Goal: Transaction & Acquisition: Book appointment/travel/reservation

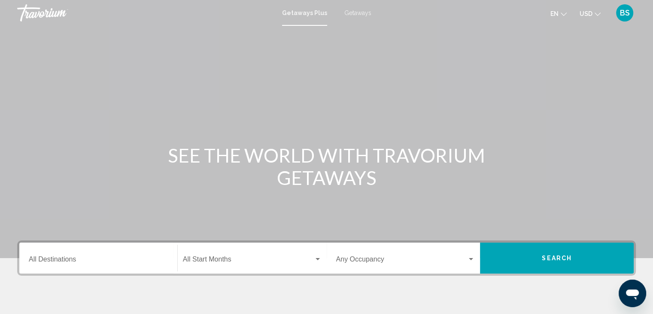
click at [586, 256] on button "Search" at bounding box center [557, 257] width 154 height 31
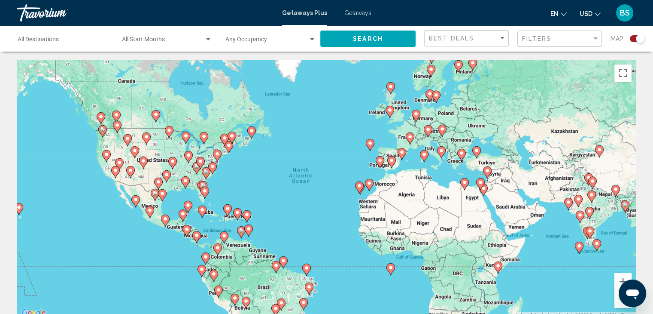
click at [205, 193] on icon "Main content" at bounding box center [205, 192] width 8 height 11
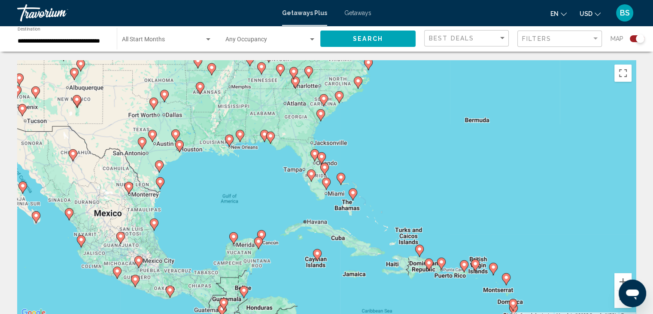
click at [327, 183] on image "Main content" at bounding box center [326, 181] width 5 height 5
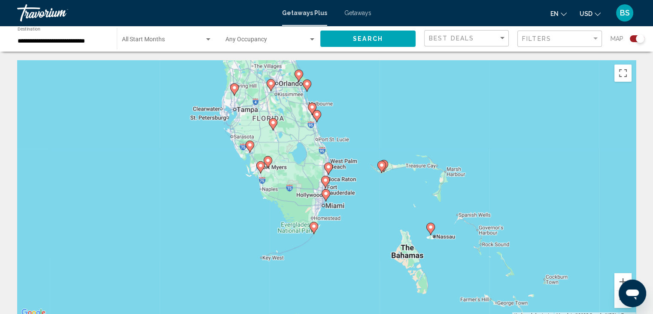
click at [326, 195] on image "Main content" at bounding box center [325, 193] width 5 height 5
type input "**********"
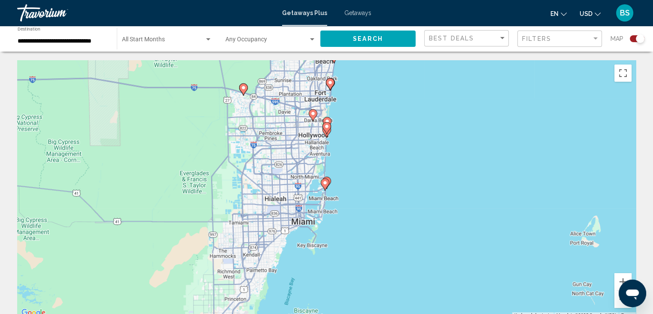
click at [325, 184] on image "Main content" at bounding box center [325, 182] width 5 height 5
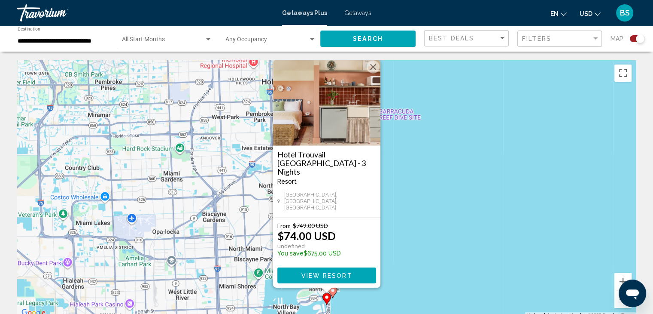
click at [375, 73] on button "Close" at bounding box center [373, 67] width 13 height 13
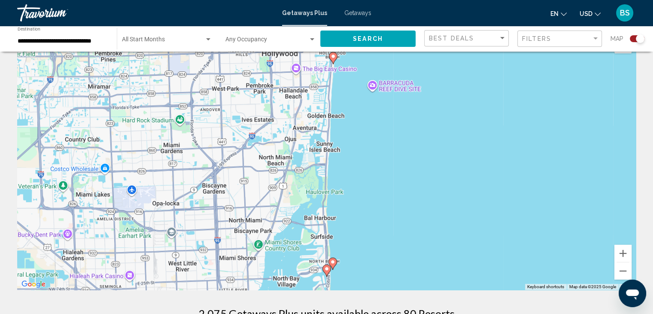
scroll to position [43, 0]
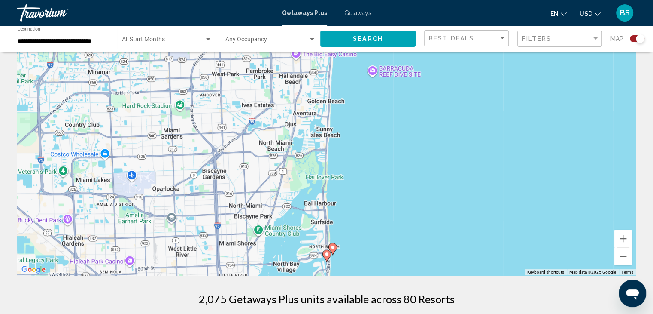
click at [333, 247] on image "Main content" at bounding box center [332, 246] width 5 height 5
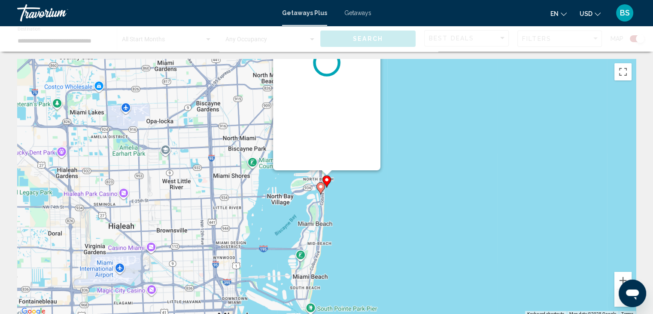
scroll to position [0, 0]
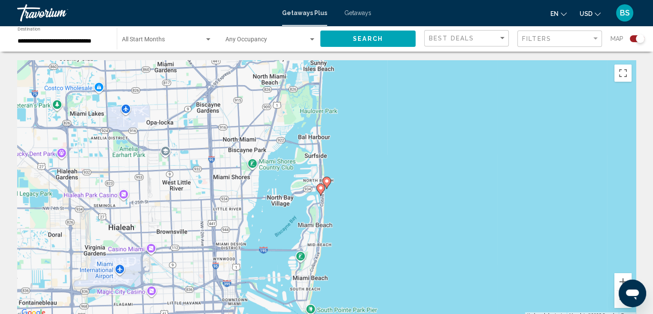
click at [326, 181] on image "Main content" at bounding box center [326, 180] width 5 height 5
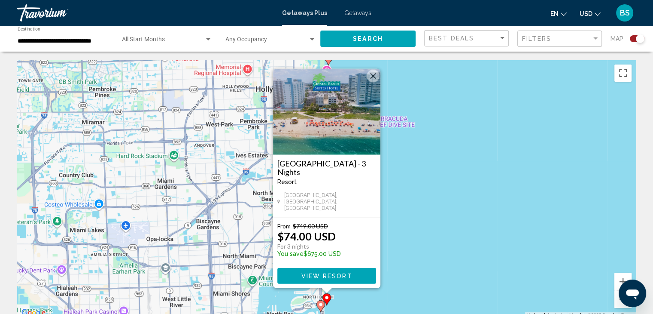
click at [326, 272] on span "View Resort" at bounding box center [326, 275] width 51 height 7
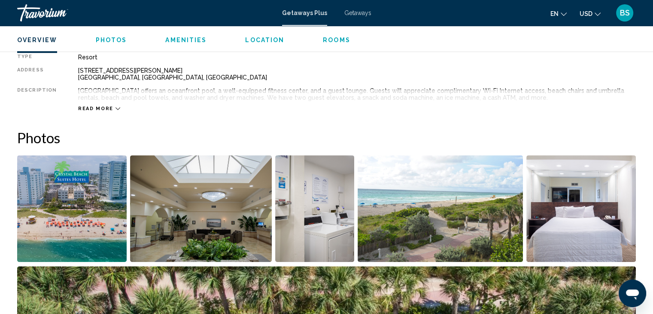
scroll to position [301, 0]
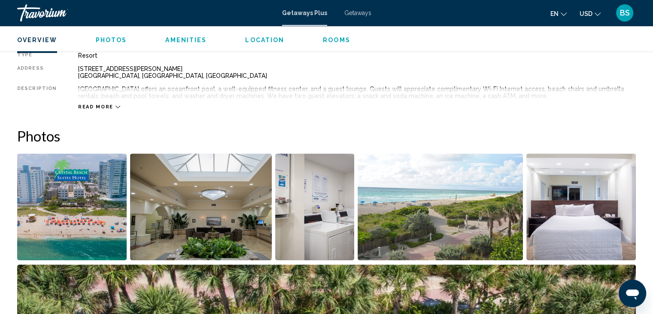
click at [116, 106] on icon "Main content" at bounding box center [118, 106] width 5 height 5
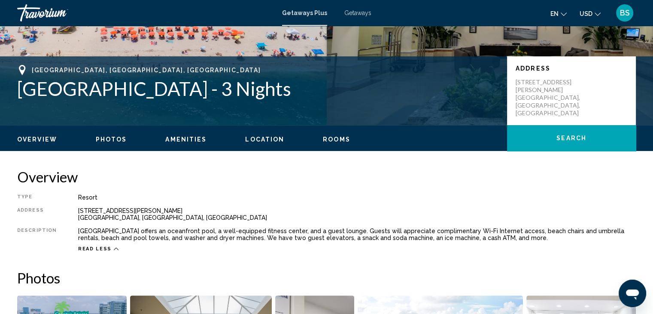
scroll to position [172, 0]
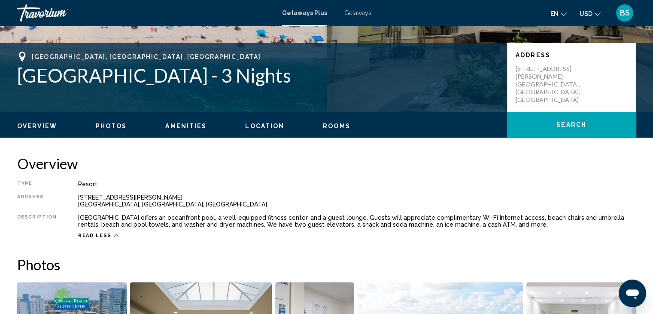
click at [335, 129] on span "Rooms" at bounding box center [336, 125] width 27 height 7
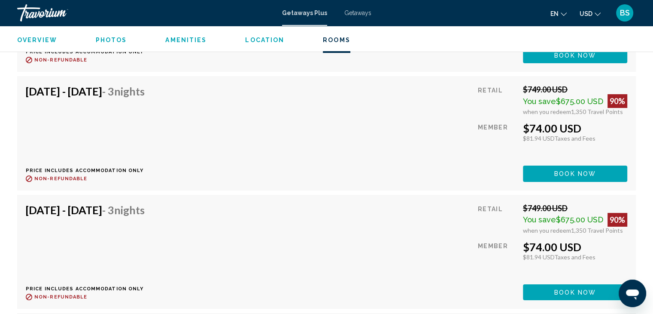
scroll to position [3065, 0]
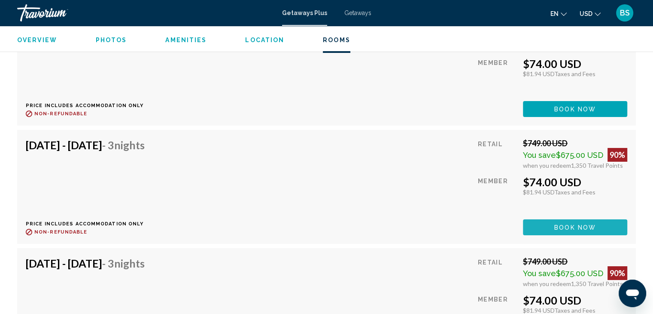
click at [558, 224] on span "Book now" at bounding box center [576, 227] width 42 height 7
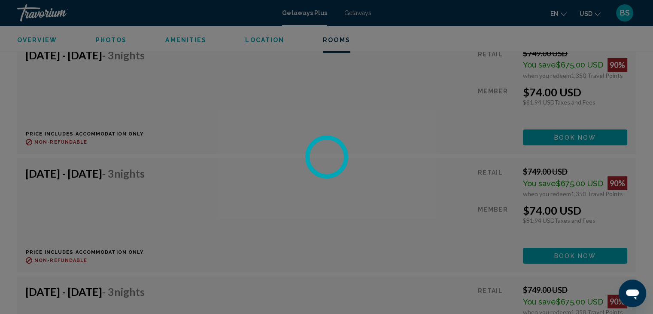
scroll to position [3022, 0]
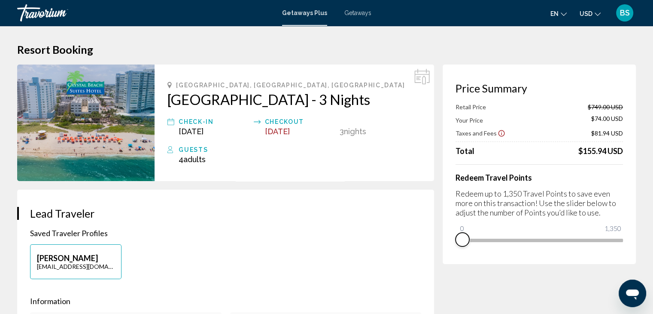
drag, startPoint x: 617, startPoint y: 253, endPoint x: 423, endPoint y: 243, distance: 194.0
drag, startPoint x: 461, startPoint y: 228, endPoint x: 493, endPoint y: 228, distance: 31.8
click at [493, 238] on ngx-slider "0 1,350 268" at bounding box center [540, 239] width 168 height 2
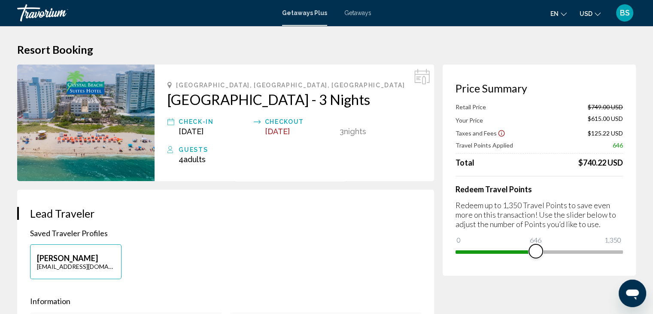
drag, startPoint x: 495, startPoint y: 249, endPoint x: 536, endPoint y: 251, distance: 41.3
click at [536, 251] on span "Main content" at bounding box center [536, 251] width 14 height 14
click at [357, 12] on span "Getaways" at bounding box center [358, 12] width 27 height 7
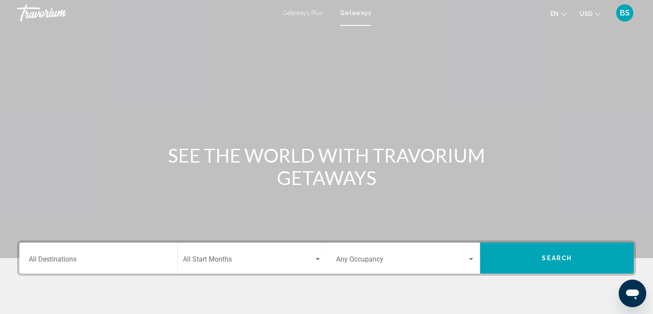
click at [311, 14] on span "Getaways Plus" at bounding box center [303, 12] width 40 height 7
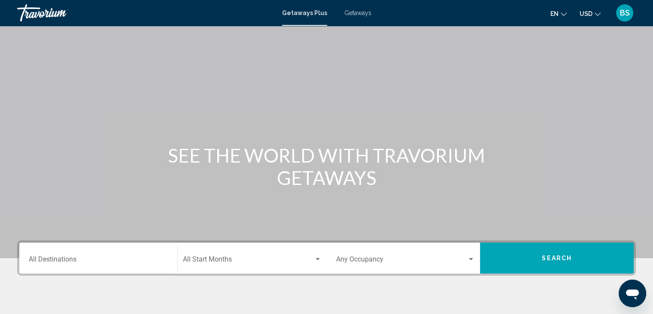
scroll to position [153, 0]
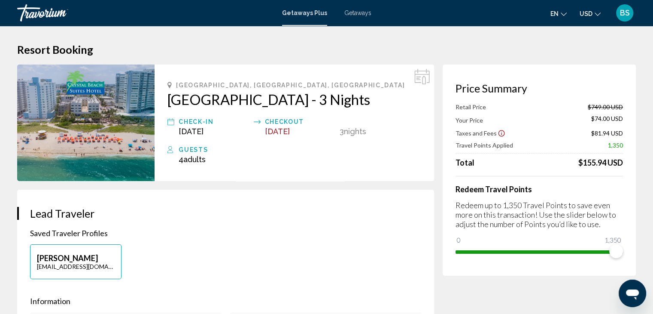
drag, startPoint x: 165, startPoint y: 100, endPoint x: 405, endPoint y: 105, distance: 240.2
click at [405, 105] on div "[GEOGRAPHIC_DATA], [GEOGRAPHIC_DATA], [GEOGRAPHIC_DATA] [GEOGRAPHIC_DATA] - 3 N…" at bounding box center [295, 122] width 280 height 116
copy h2 "[GEOGRAPHIC_DATA]"
click at [405, 136] on div "3 Night Nights" at bounding box center [381, 125] width 82 height 19
drag, startPoint x: 167, startPoint y: 99, endPoint x: 405, endPoint y: 96, distance: 238.9
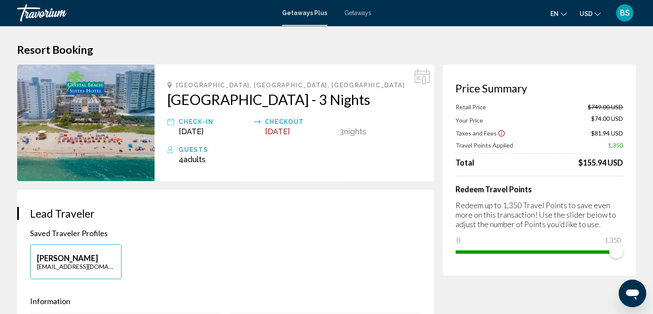
click at [405, 96] on div "[GEOGRAPHIC_DATA], [GEOGRAPHIC_DATA], [GEOGRAPHIC_DATA] [GEOGRAPHIC_DATA] - 3 N…" at bounding box center [295, 122] width 280 height 116
copy h2 "[GEOGRAPHIC_DATA]"
click at [316, 129] on div "[GEOGRAPHIC_DATA], [GEOGRAPHIC_DATA], [GEOGRAPHIC_DATA] [GEOGRAPHIC_DATA] - 3 N…" at bounding box center [295, 122] width 280 height 116
drag, startPoint x: 175, startPoint y: 84, endPoint x: 259, endPoint y: 85, distance: 84.2
click at [259, 85] on div "[GEOGRAPHIC_DATA], [GEOGRAPHIC_DATA], [GEOGRAPHIC_DATA]" at bounding box center [295, 85] width 254 height 7
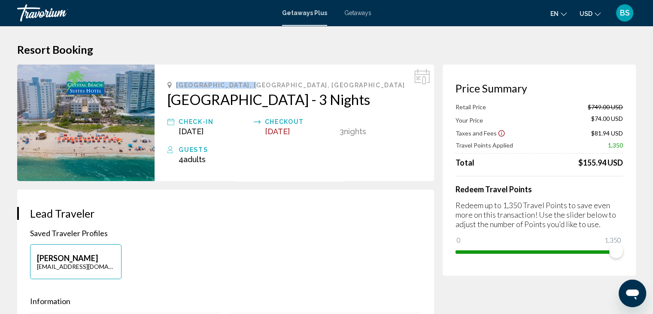
copy span "[GEOGRAPHIC_DATA], [GEOGRAPHIC_DATA], [GEOGRAPHIC_DATA]"
drag, startPoint x: 165, startPoint y: 99, endPoint x: 406, endPoint y: 98, distance: 241.0
click at [406, 98] on div "[GEOGRAPHIC_DATA], [GEOGRAPHIC_DATA], [GEOGRAPHIC_DATA] [GEOGRAPHIC_DATA] - 3 N…" at bounding box center [295, 122] width 280 height 116
copy h2 "[GEOGRAPHIC_DATA]"
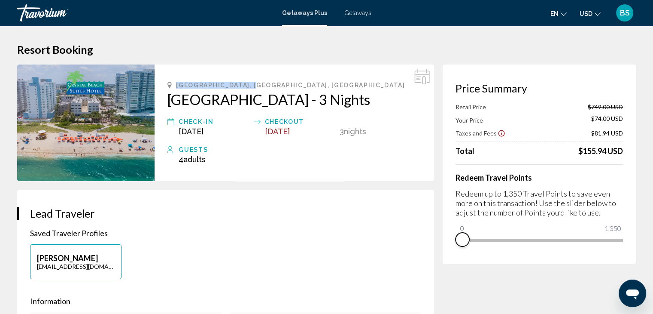
drag, startPoint x: 616, startPoint y: 250, endPoint x: 430, endPoint y: 251, distance: 186.4
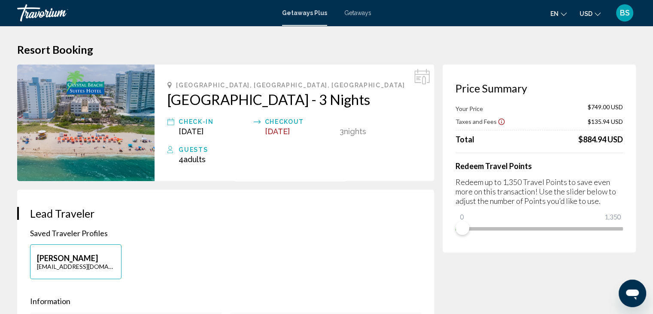
click at [236, 220] on h3 "Lead Traveler" at bounding box center [225, 213] width 391 height 13
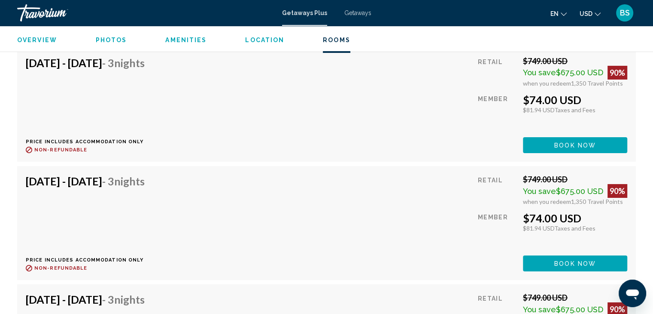
scroll to position [3050, 0]
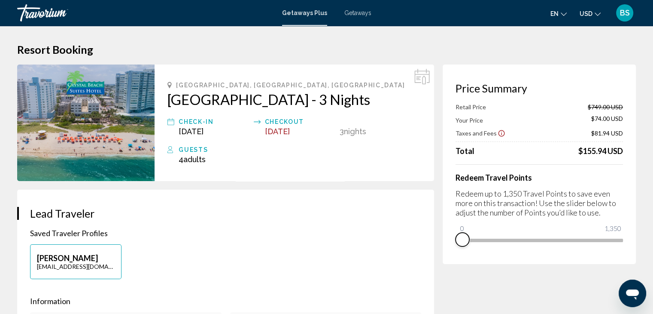
drag, startPoint x: 617, startPoint y: 251, endPoint x: 432, endPoint y: 251, distance: 184.7
